Goal: Task Accomplishment & Management: Manage account settings

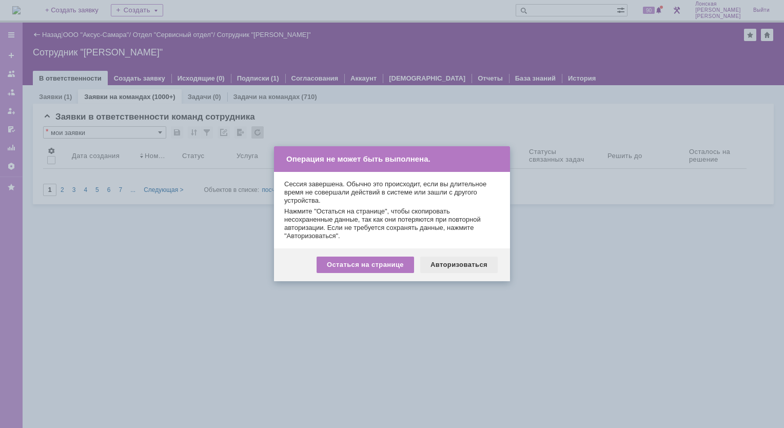
click at [455, 266] on div "Авторизоваться" at bounding box center [458, 264] width 77 height 16
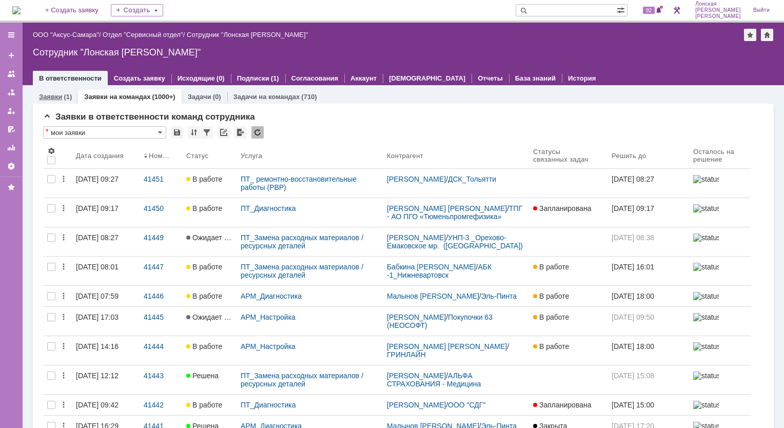
click at [51, 100] on link "Заявки" at bounding box center [50, 97] width 23 height 8
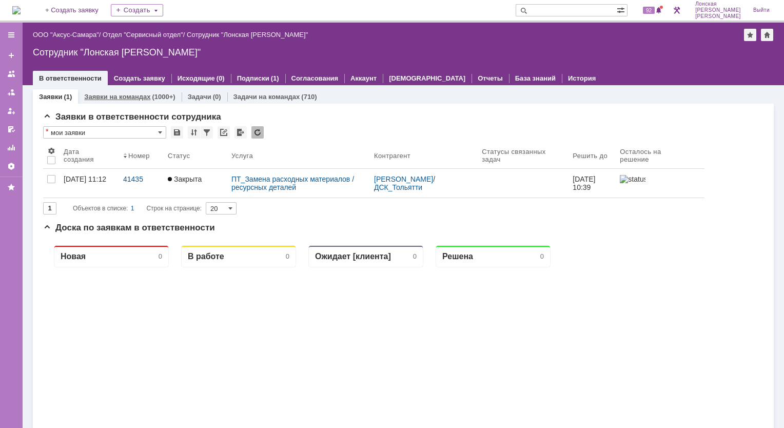
click at [98, 96] on link "Заявки на командах" at bounding box center [117, 97] width 66 height 8
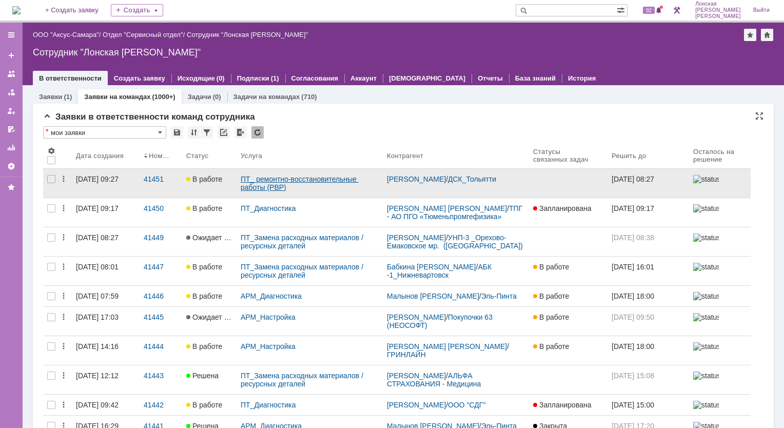
click at [275, 184] on link "ПТ_ ремонтно-восстановительные работы (РВР)" at bounding box center [300, 183] width 118 height 16
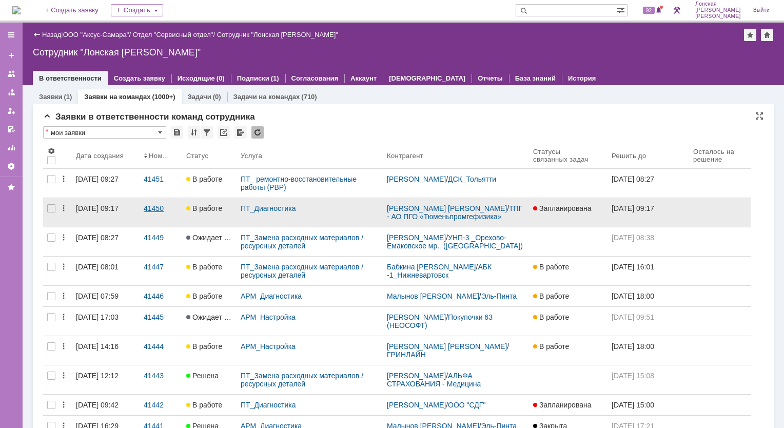
click at [179, 210] on link "41450" at bounding box center [161, 212] width 43 height 29
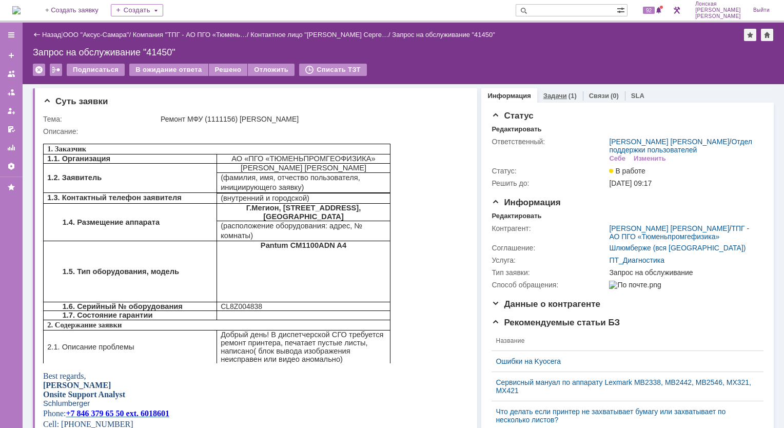
click at [550, 96] on link "Задачи" at bounding box center [555, 96] width 24 height 8
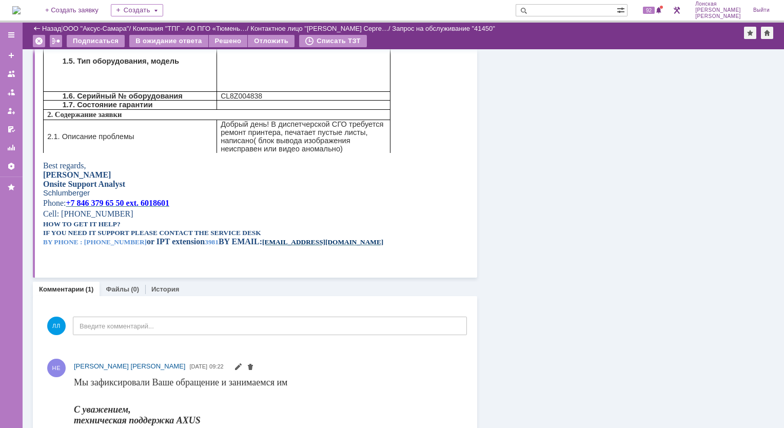
scroll to position [196, 0]
